Goal: Task Accomplishment & Management: Use online tool/utility

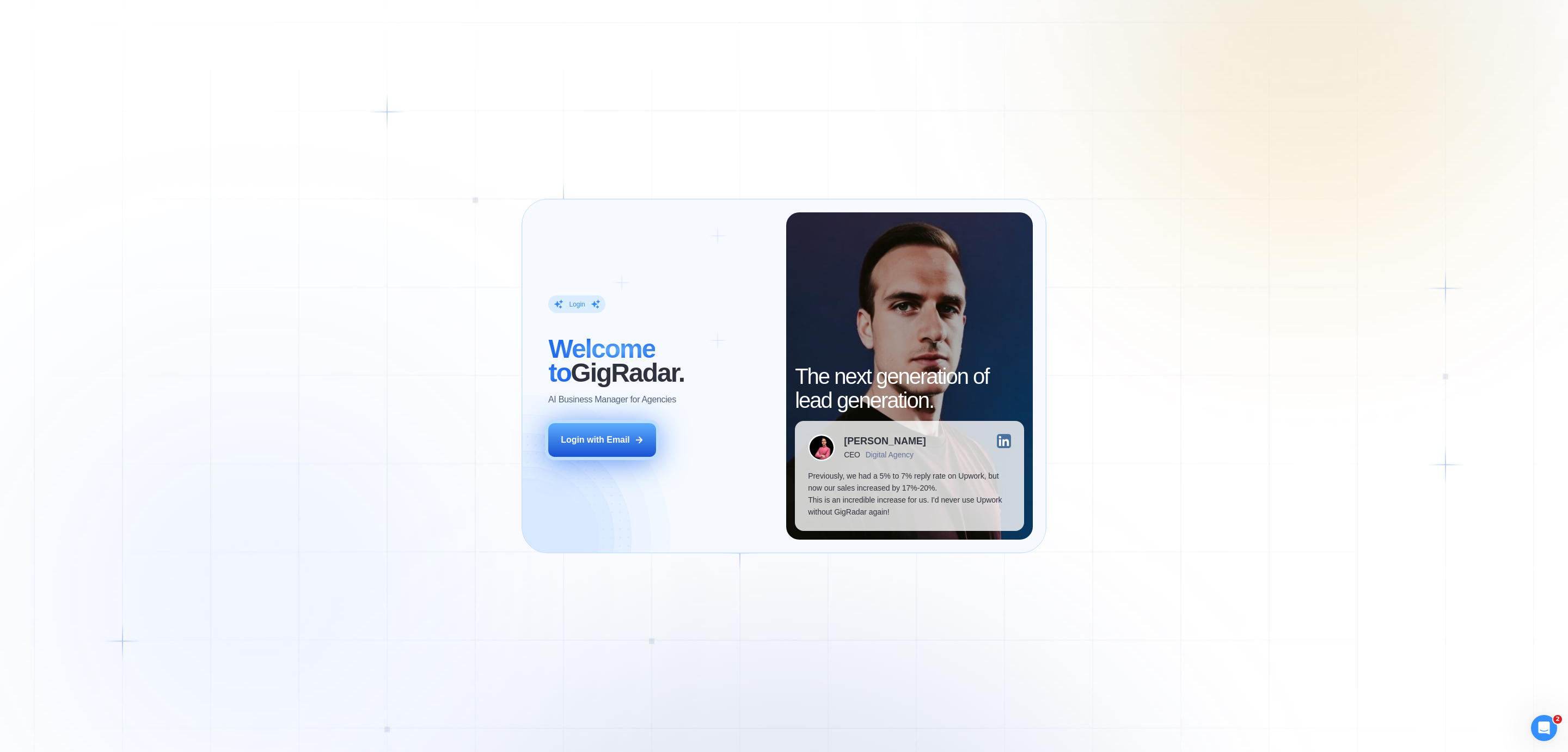
drag, startPoint x: 635, startPoint y: 429, endPoint x: 606, endPoint y: 446, distance: 33.6
click at [635, 429] on button "Login with Email" at bounding box center [602, 440] width 108 height 33
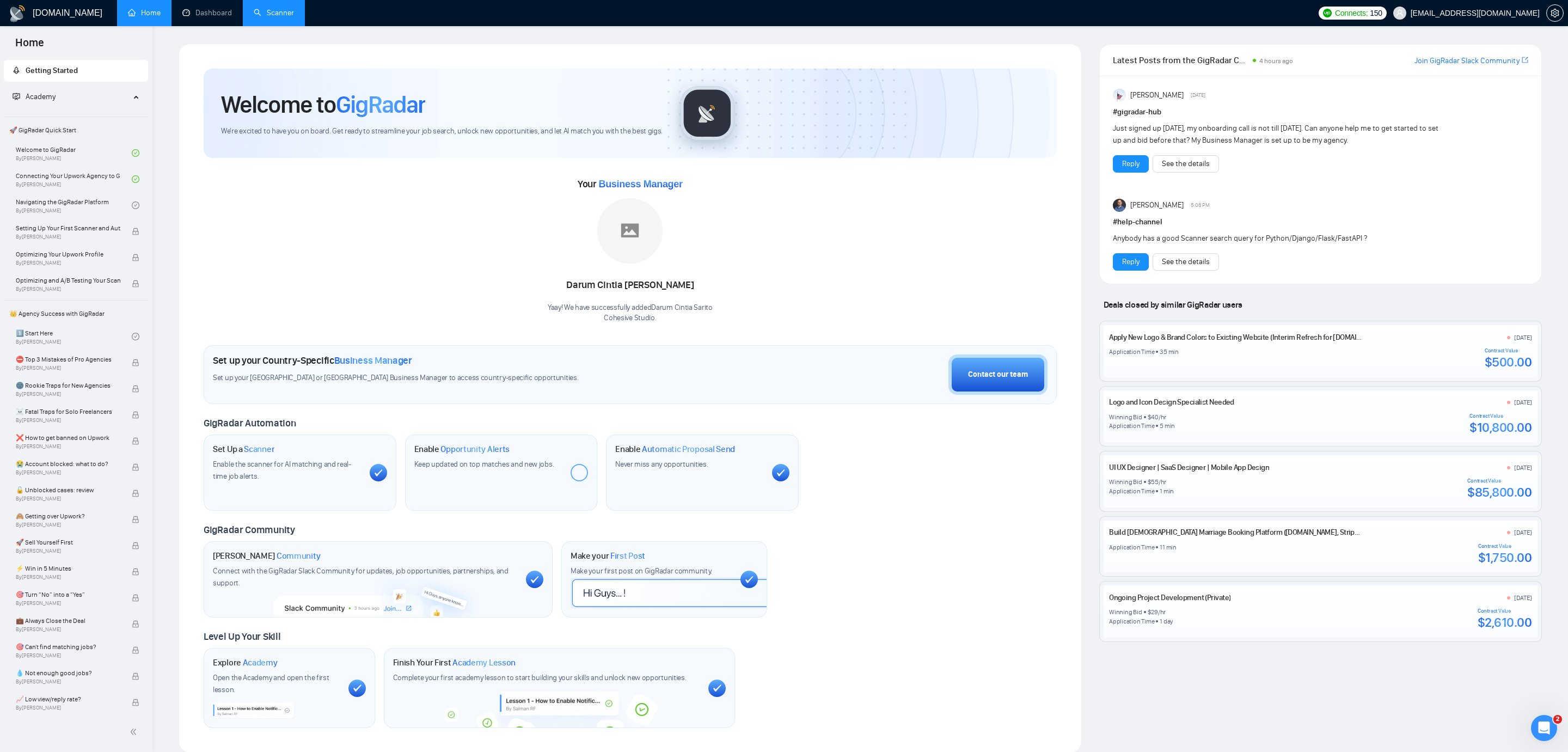
drag, startPoint x: 261, startPoint y: 8, endPoint x: 276, endPoint y: 200, distance: 192.6
click at [261, 8] on link "Scanner" at bounding box center [274, 12] width 40 height 9
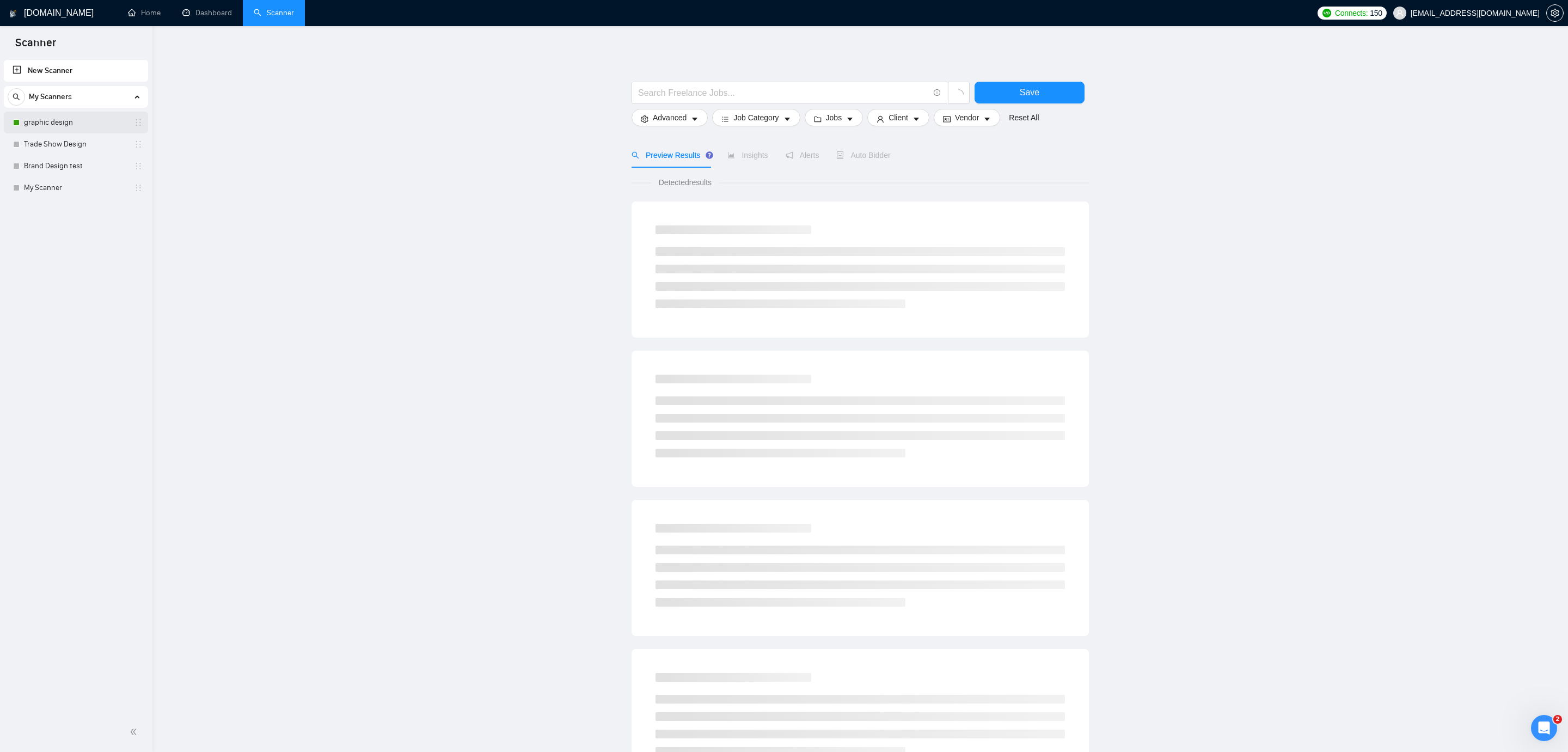
click at [52, 125] on link "graphic design" at bounding box center [75, 122] width 103 height 22
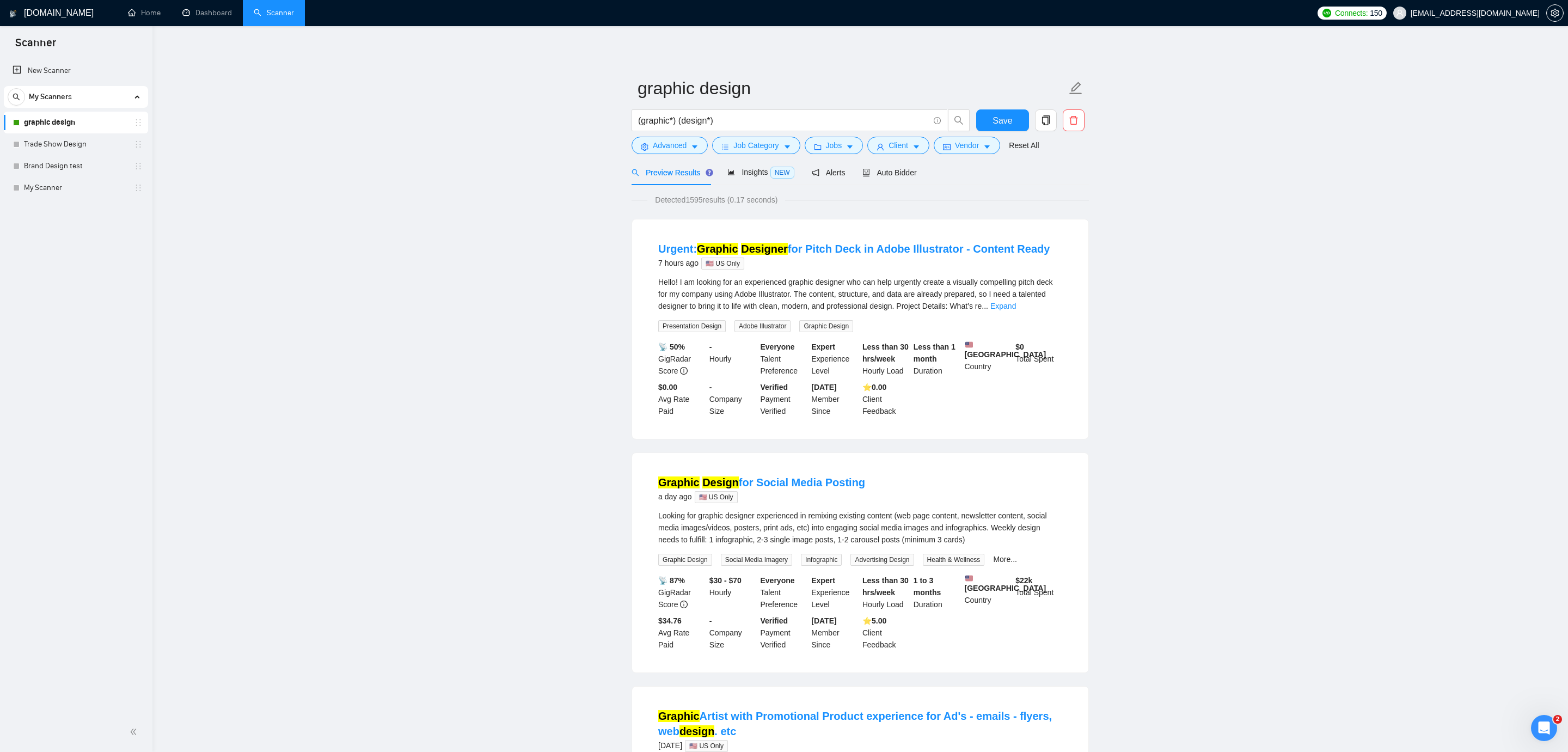
scroll to position [239, 0]
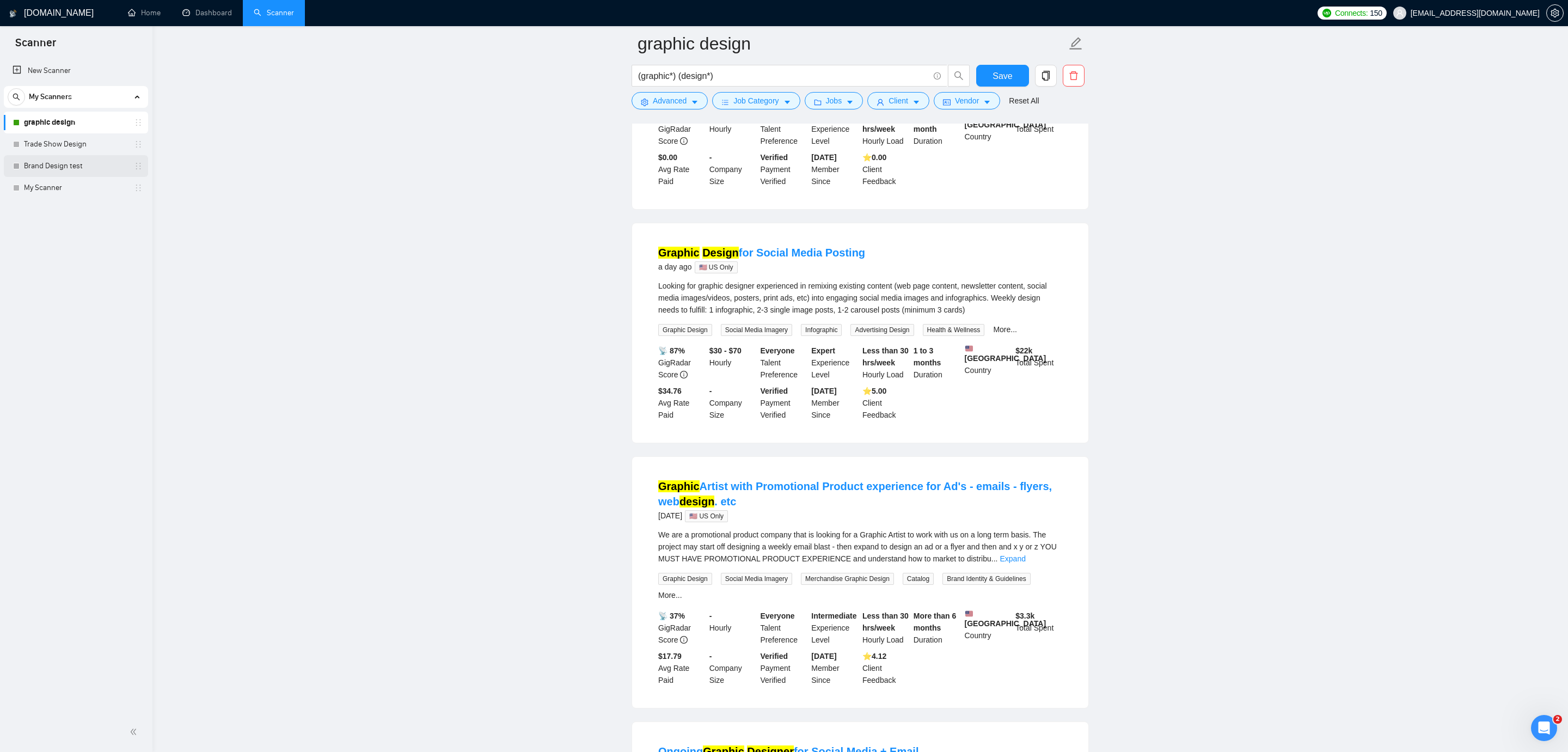
click at [33, 167] on link "Brand Design test" at bounding box center [75, 166] width 103 height 22
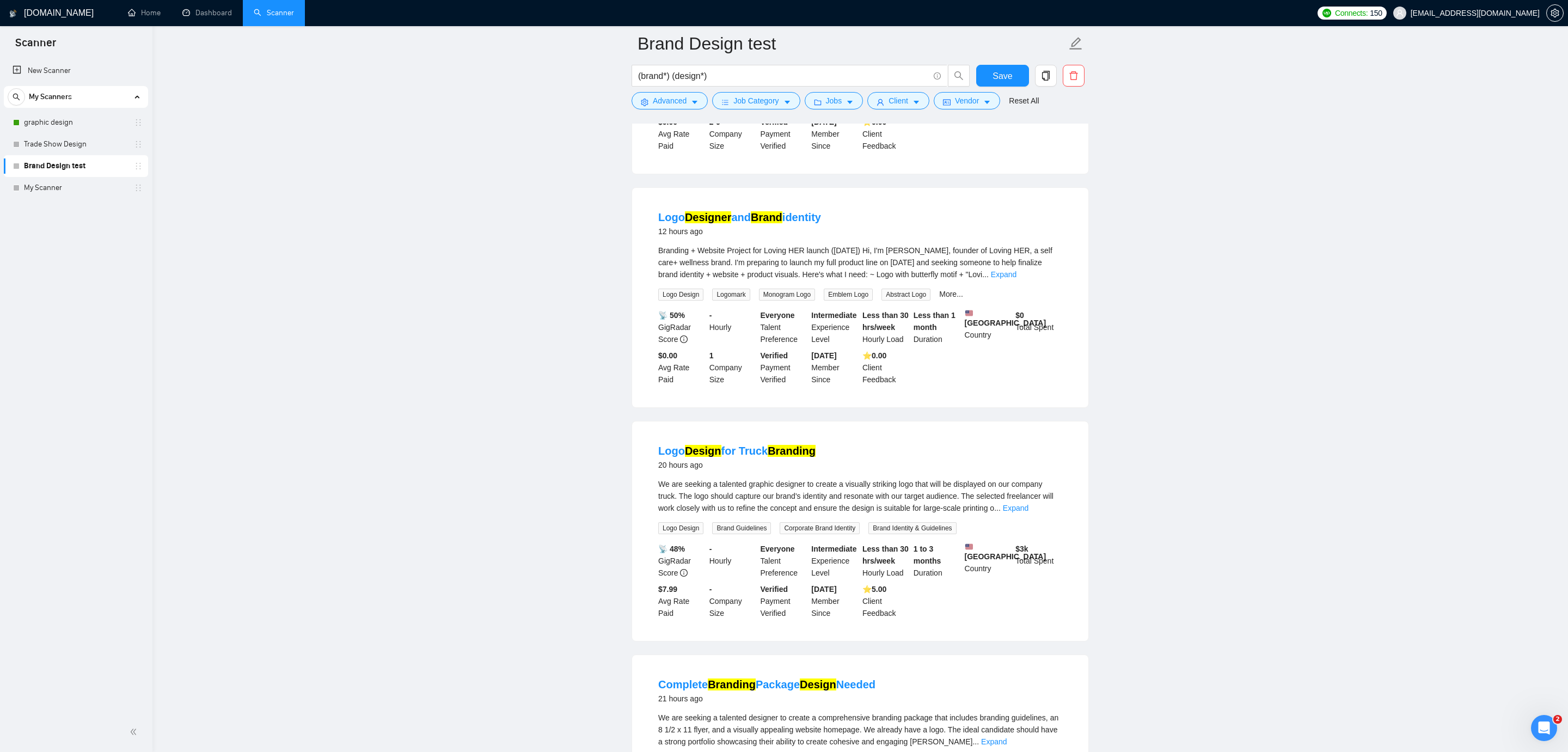
scroll to position [633, 0]
